Goal: Information Seeking & Learning: Learn about a topic

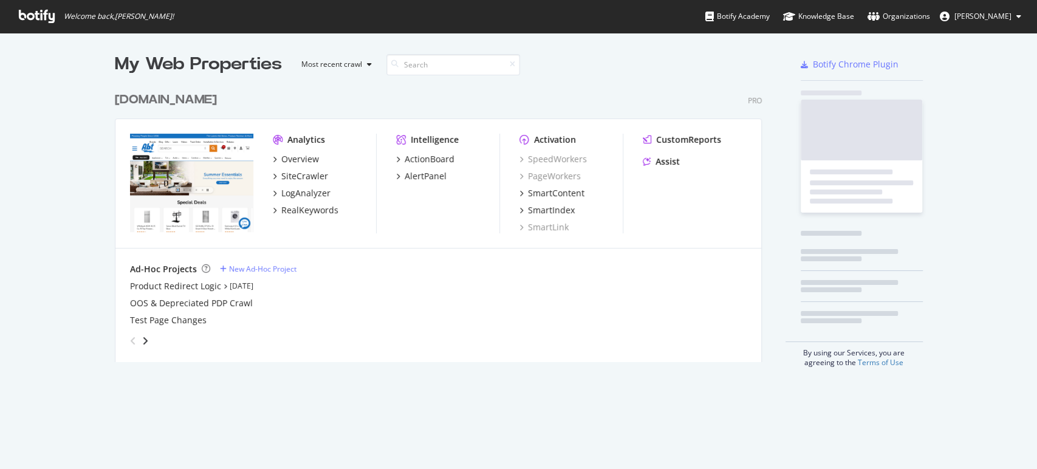
scroll to position [459, 1016]
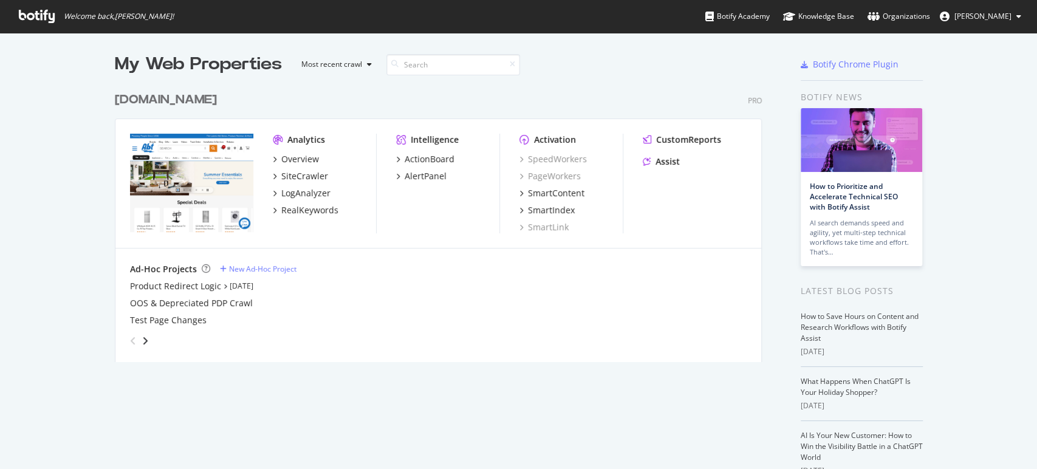
click at [134, 105] on div "[DOMAIN_NAME]" at bounding box center [166, 100] width 102 height 18
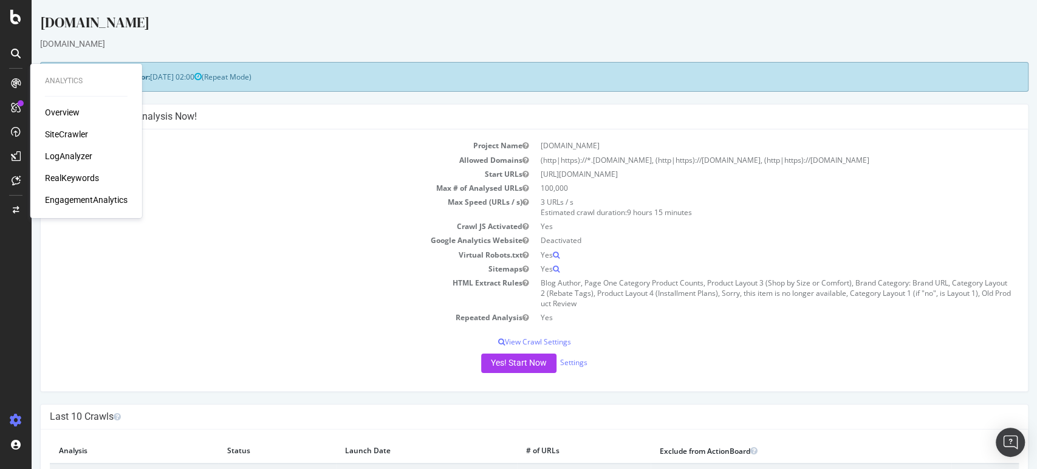
click at [92, 180] on div "RealKeywords" at bounding box center [72, 178] width 54 height 12
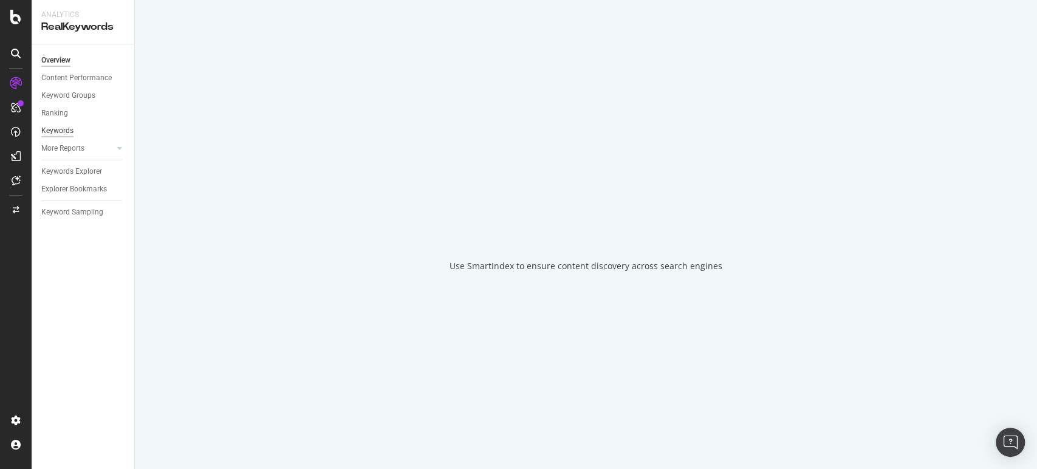
click at [55, 129] on div "Keywords" at bounding box center [57, 131] width 32 height 13
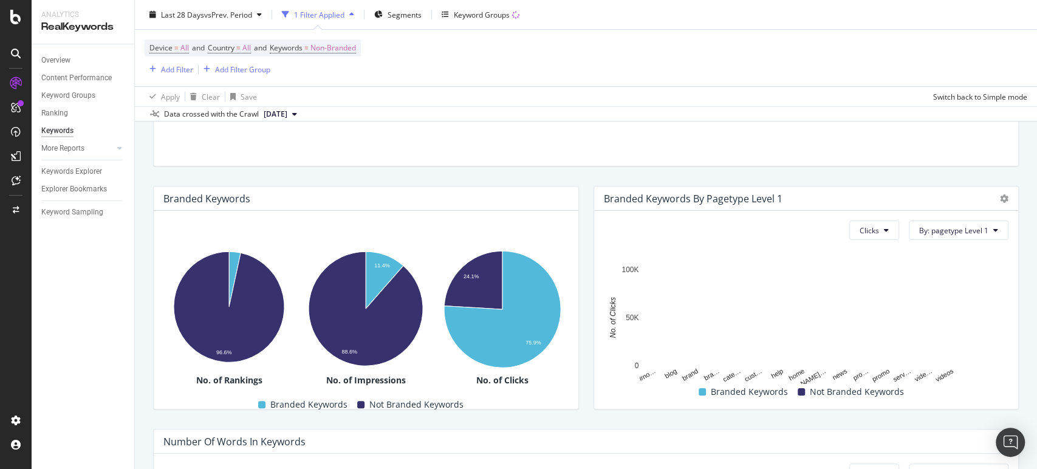
scroll to position [159, 0]
